Goal: Check status

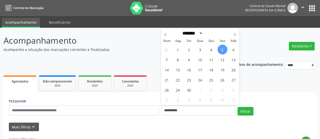
select select "*"
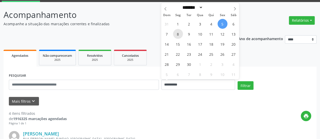
click at [178, 37] on span "8" at bounding box center [178, 34] width 10 height 10
type input "**********"
click at [178, 37] on span "8" at bounding box center [178, 34] width 10 height 10
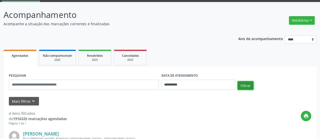
click at [245, 85] on button "Filtrar" at bounding box center [246, 85] width 16 height 9
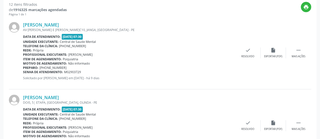
scroll to position [89, 0]
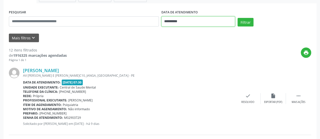
click at [167, 20] on input "**********" at bounding box center [198, 21] width 74 height 10
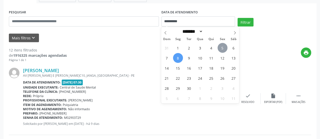
click at [220, 47] on span "5" at bounding box center [223, 48] width 10 height 10
type input "**********"
click at [220, 47] on span "5" at bounding box center [223, 48] width 10 height 10
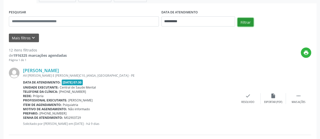
click at [243, 23] on button "Filtrar" at bounding box center [246, 22] width 16 height 9
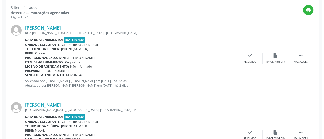
scroll to position [140, 0]
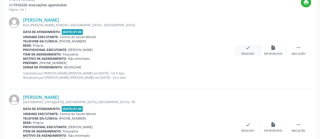
click at [243, 46] on div "check Resolvido" at bounding box center [247, 50] width 25 height 11
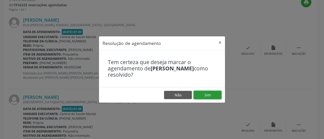
click at [208, 95] on button "Sim" at bounding box center [208, 95] width 28 height 9
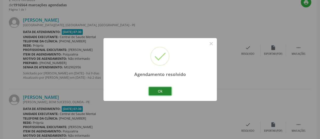
click at [153, 94] on button "Ok" at bounding box center [160, 91] width 23 height 9
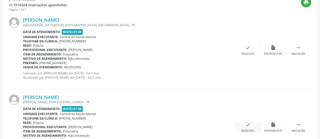
click at [245, 123] on icon "check" at bounding box center [248, 125] width 6 height 6
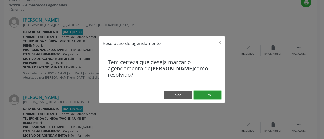
click at [210, 96] on button "Sim" at bounding box center [208, 95] width 28 height 9
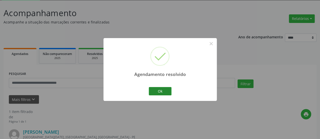
scroll to position [98, 0]
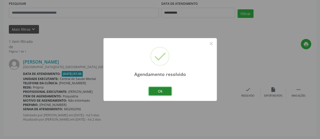
click at [164, 92] on button "Ok" at bounding box center [160, 91] width 23 height 9
